Goal: Find contact information: Find contact information

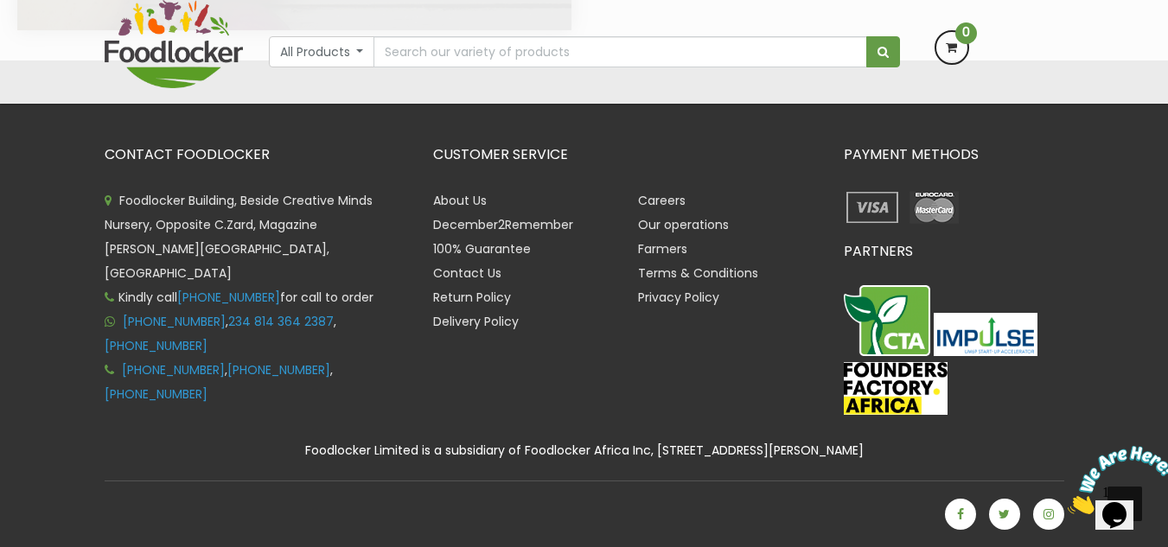
scroll to position [3710, 0]
click at [191, 313] on link "[PHONE_NUMBER]" at bounding box center [174, 321] width 103 height 17
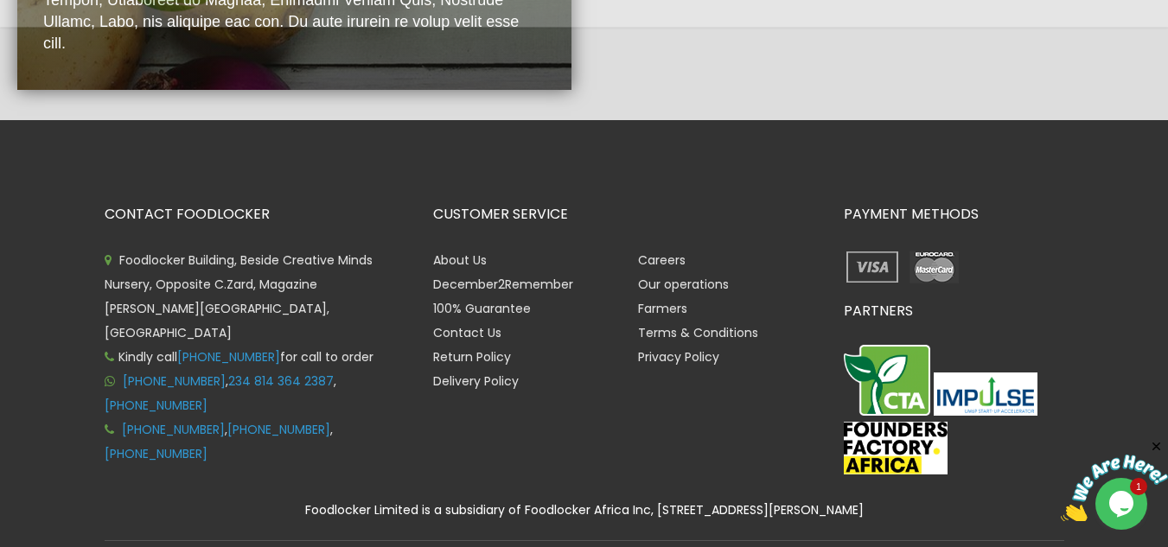
scroll to position [3654, 0]
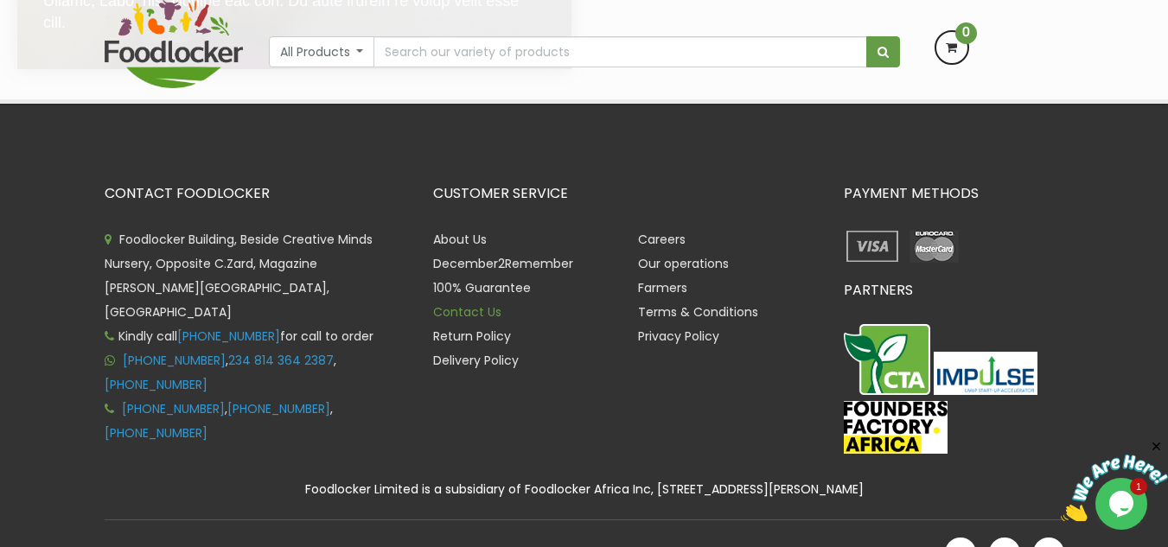
click at [463, 321] on link "Contact Us" at bounding box center [467, 311] width 68 height 17
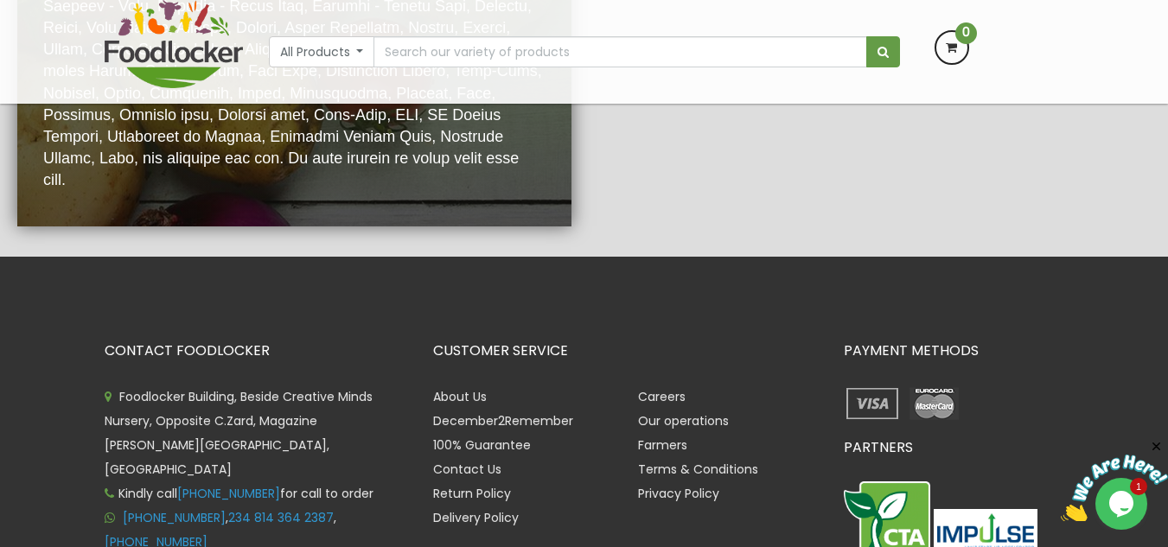
scroll to position [3770, 0]
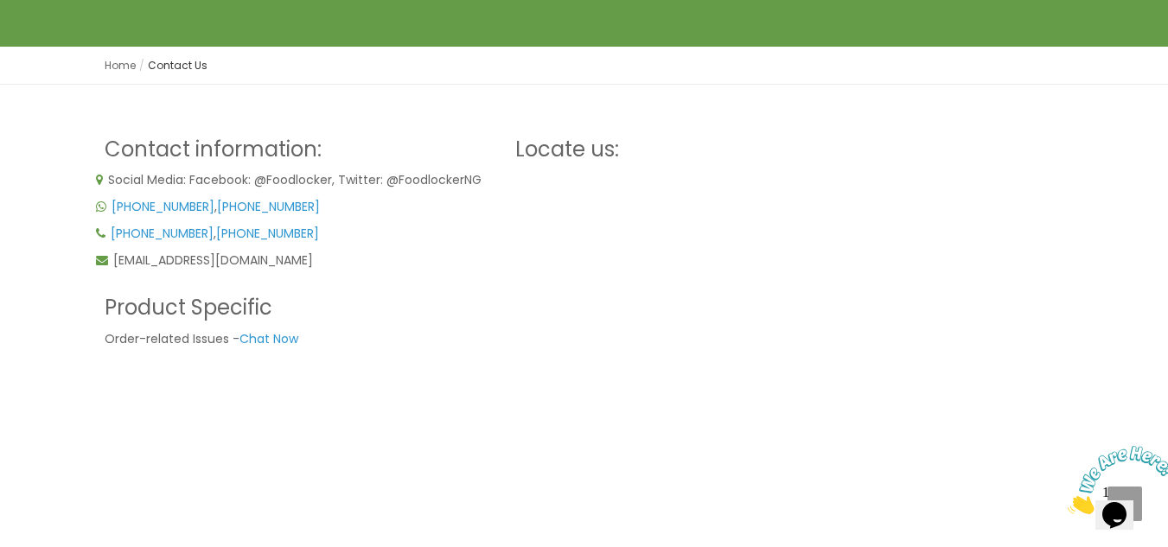
scroll to position [201, 0]
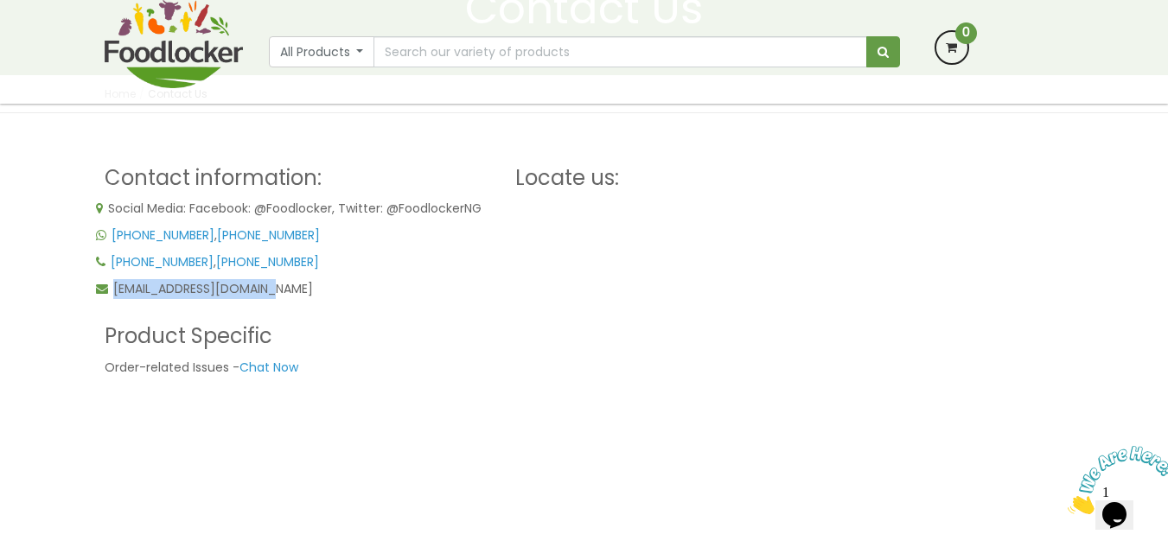
drag, startPoint x: 284, startPoint y: 285, endPoint x: 115, endPoint y: 284, distance: 168.6
click at [115, 284] on p "order@foodlocker.com.ng" at bounding box center [297, 289] width 402 height 20
copy span "order@foodlocker.com.ng"
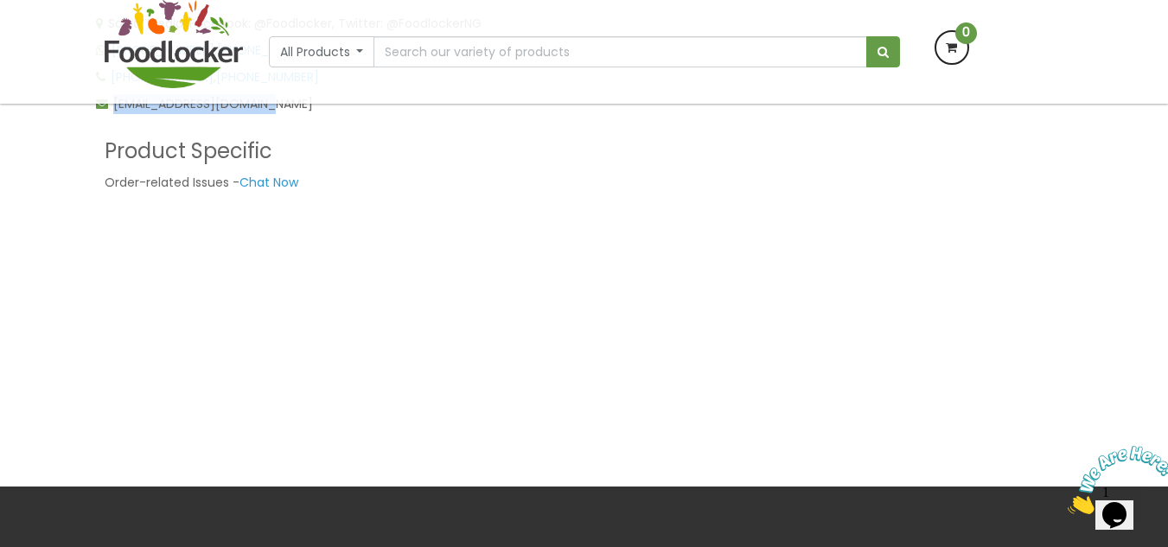
scroll to position [605, 0]
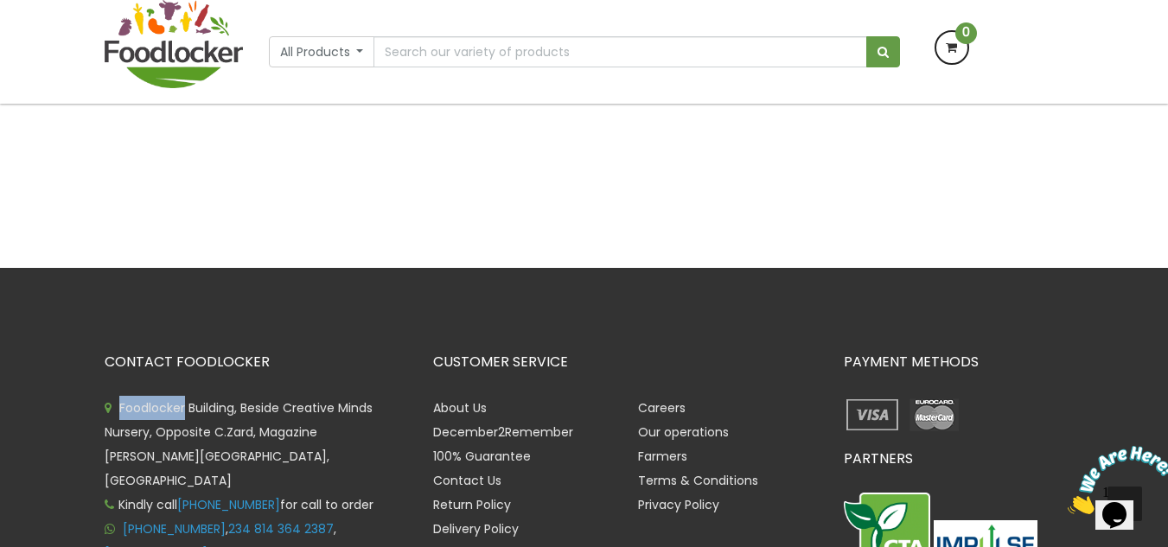
drag, startPoint x: 118, startPoint y: 402, endPoint x: 184, endPoint y: 402, distance: 65.7
click at [184, 402] on span "Foodlocker Building, Beside Creative Minds Nursery, Opposite C.Zard, Magazine […" at bounding box center [239, 444] width 268 height 90
copy span "Foodlocker"
